Goal: Check status: Check status

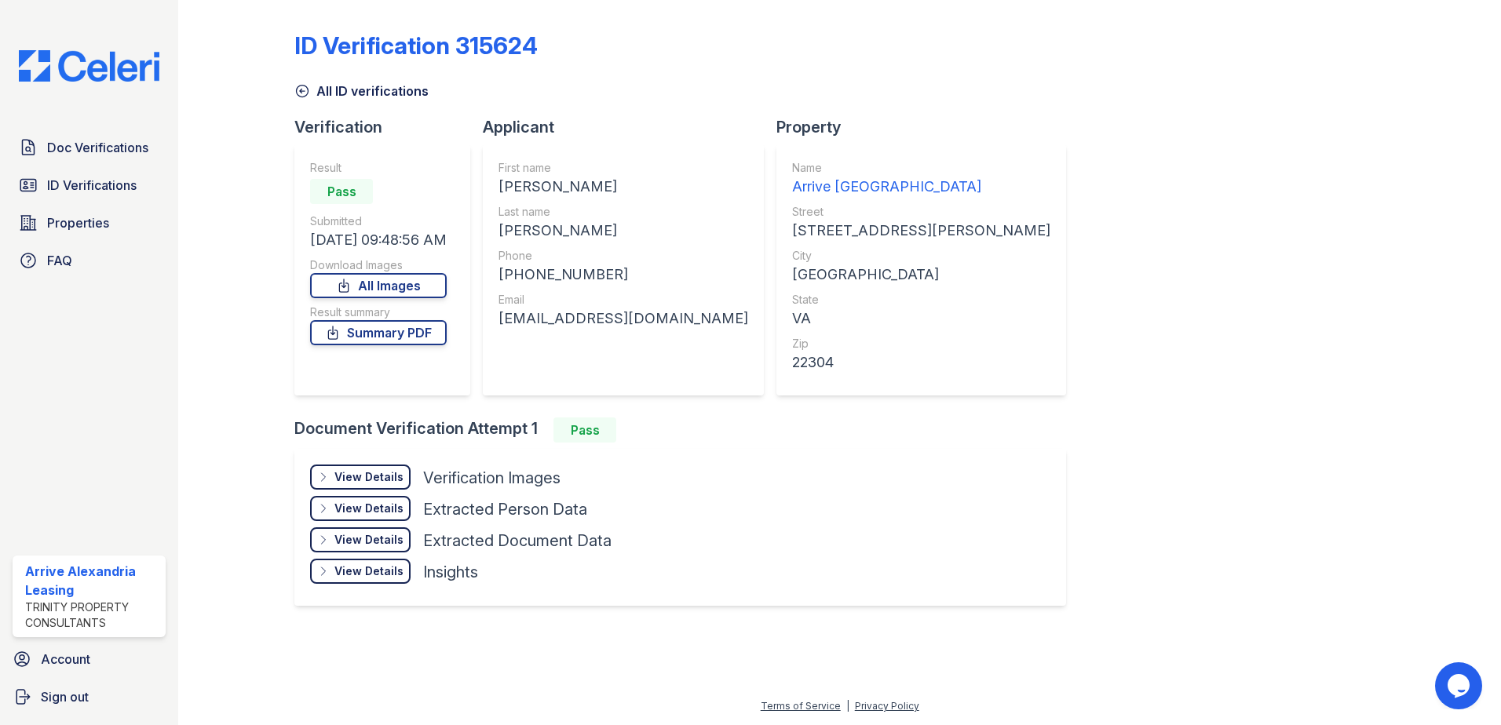
click at [122, 186] on span "ID Verifications" at bounding box center [91, 185] width 89 height 19
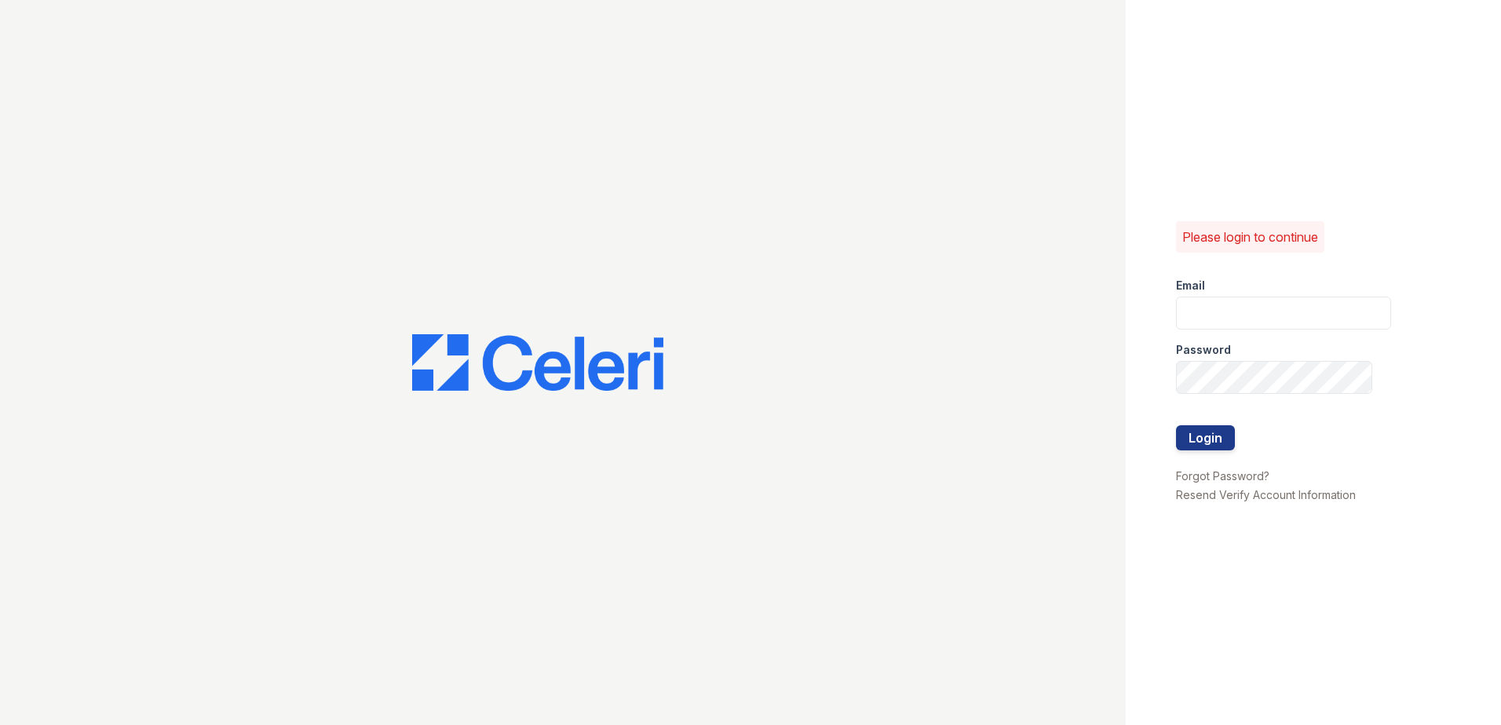
type input "[EMAIL_ADDRESS][DOMAIN_NAME]"
click at [1203, 435] on button "Login" at bounding box center [1205, 437] width 59 height 25
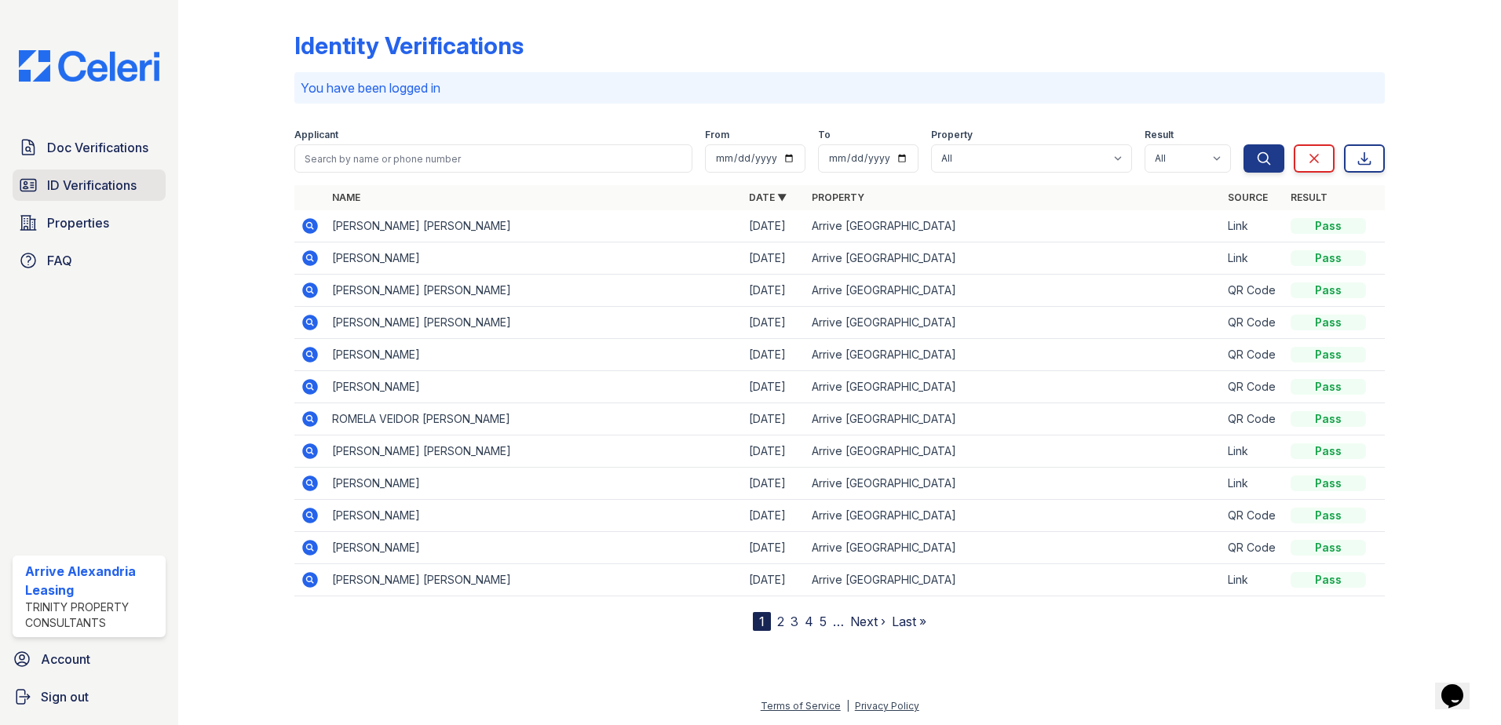
click at [104, 183] on span "ID Verifications" at bounding box center [91, 185] width 89 height 19
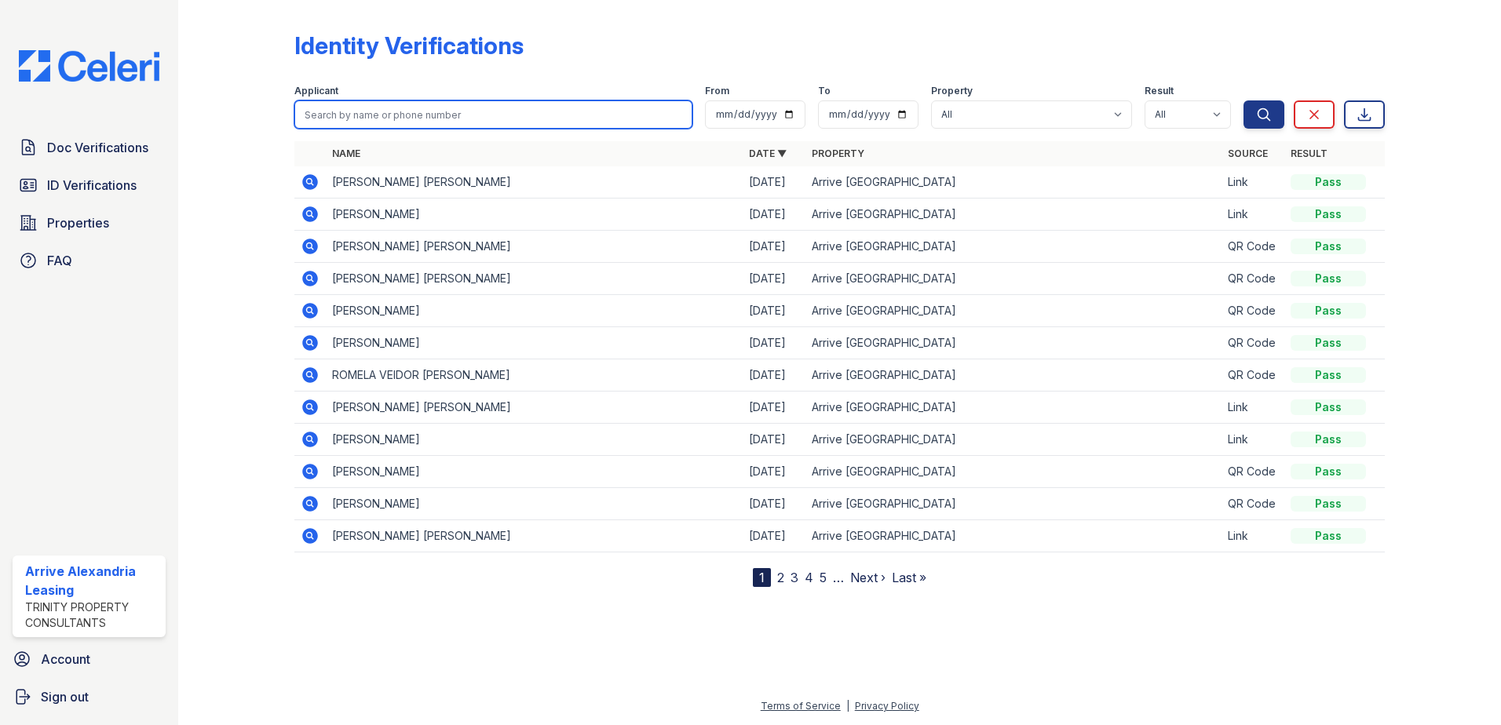
click at [440, 125] on input "search" at bounding box center [493, 114] width 398 height 28
type input "[PERSON_NAME]"
click at [1243, 100] on button "Search" at bounding box center [1263, 114] width 41 height 28
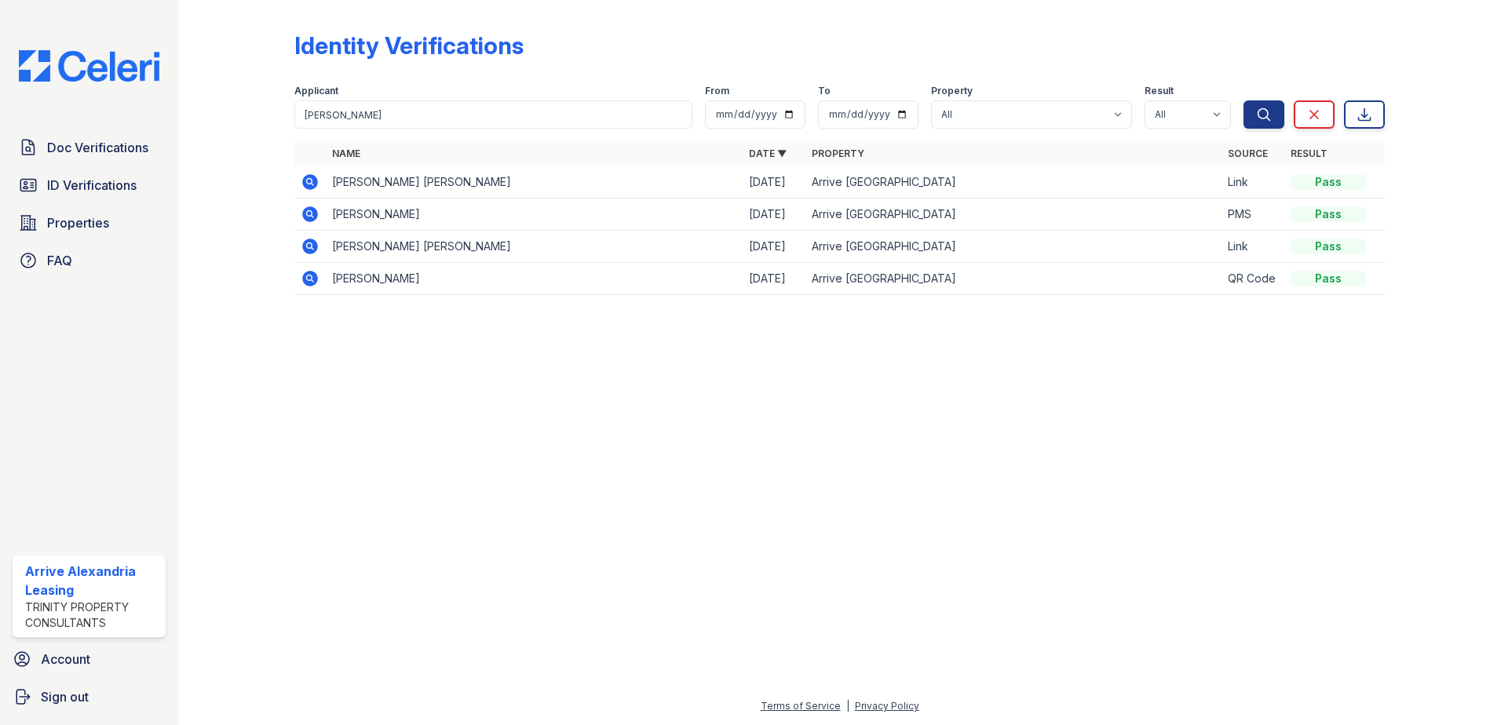
click at [306, 211] on icon at bounding box center [310, 214] width 16 height 16
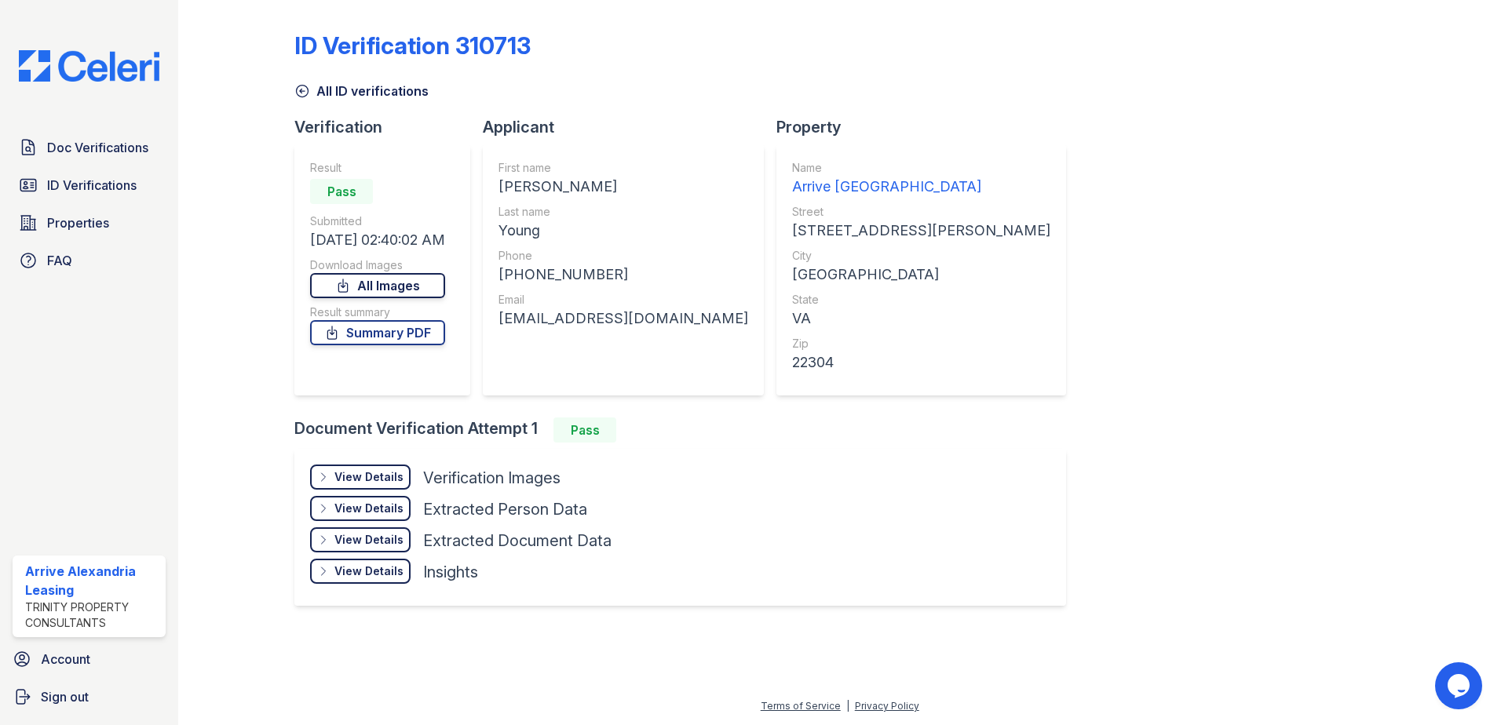
click at [399, 282] on link "All Images" at bounding box center [377, 285] width 135 height 25
click at [444, 343] on link "Summary PDF" at bounding box center [377, 332] width 135 height 25
